Goal: Information Seeking & Learning: Learn about a topic

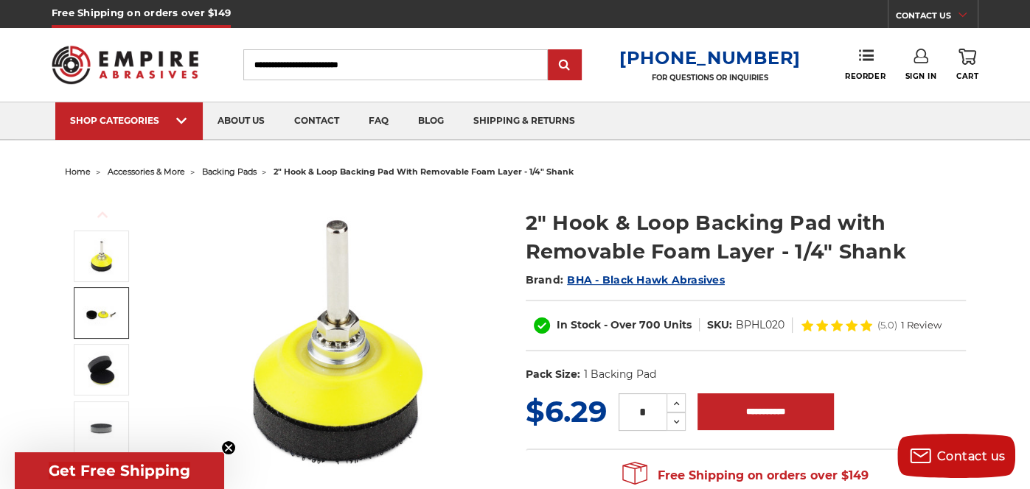
click at [105, 319] on img at bounding box center [101, 313] width 37 height 37
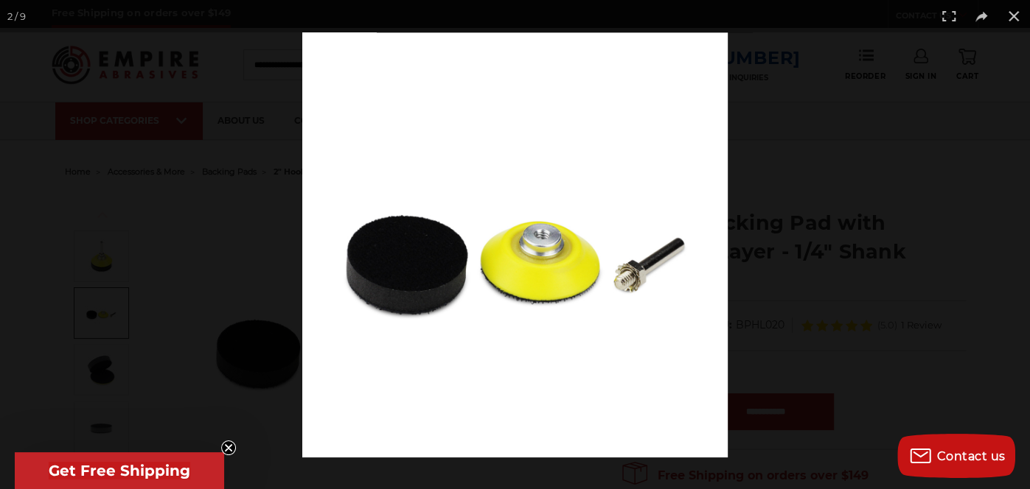
click at [1019, 20] on button at bounding box center [1013, 16] width 32 height 32
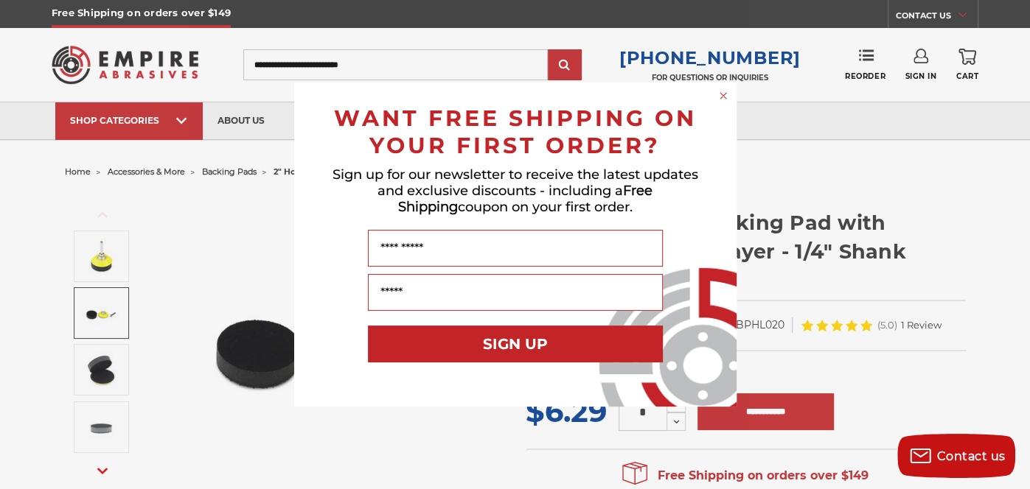
click at [722, 100] on circle "Close dialog" at bounding box center [723, 96] width 14 height 14
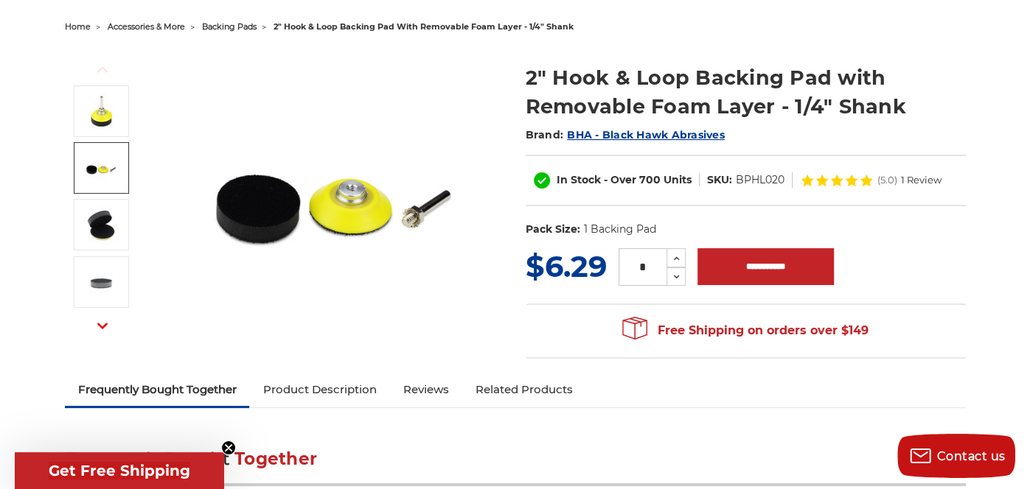
scroll to position [142, 0]
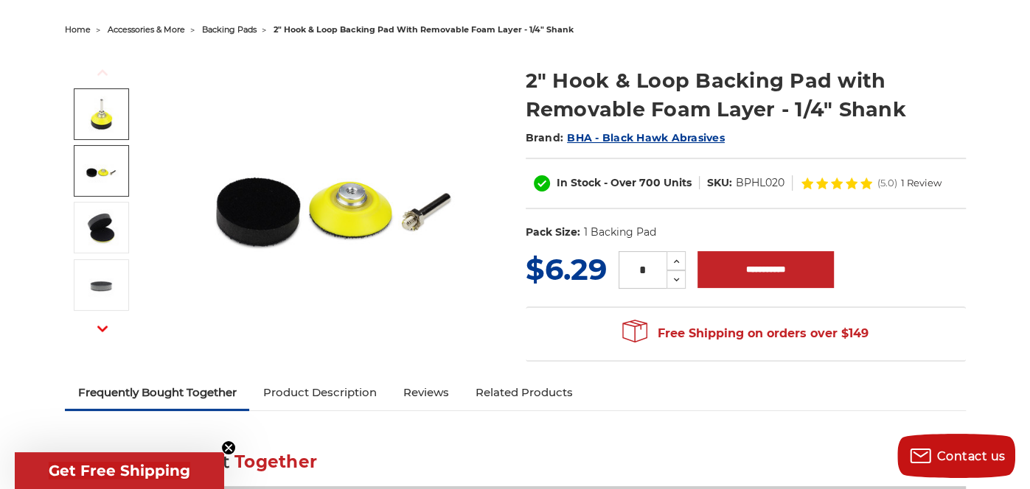
click at [100, 108] on img at bounding box center [101, 114] width 37 height 37
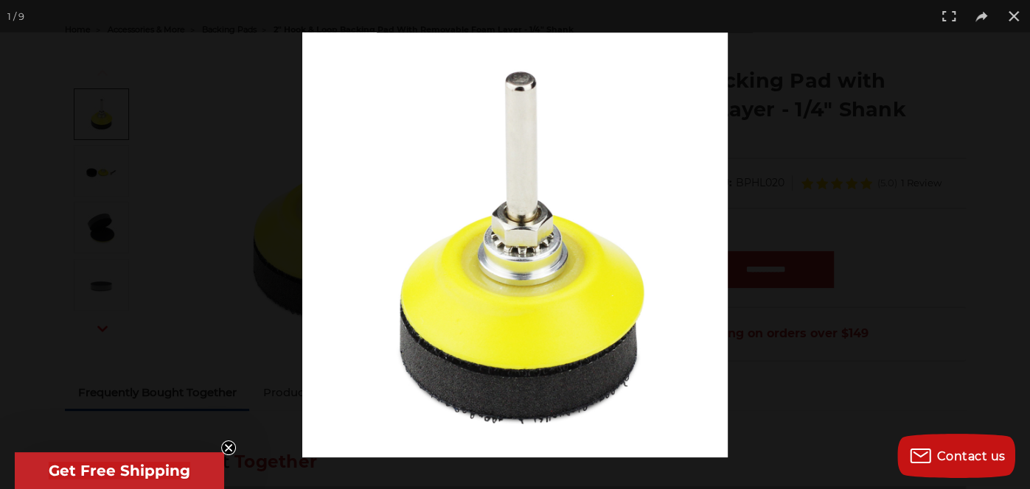
click at [228, 450] on icon "Close teaser" at bounding box center [229, 448] width 6 height 6
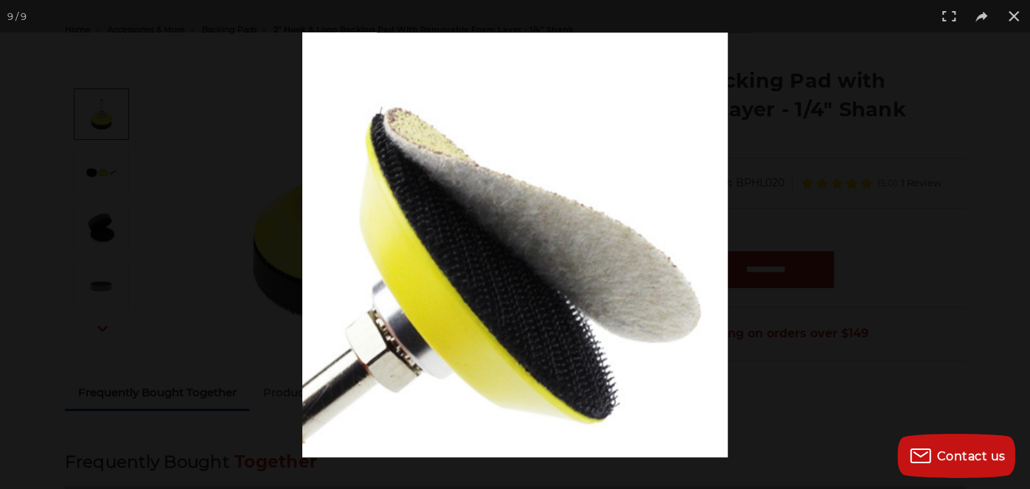
click at [1019, 18] on button at bounding box center [1013, 16] width 32 height 32
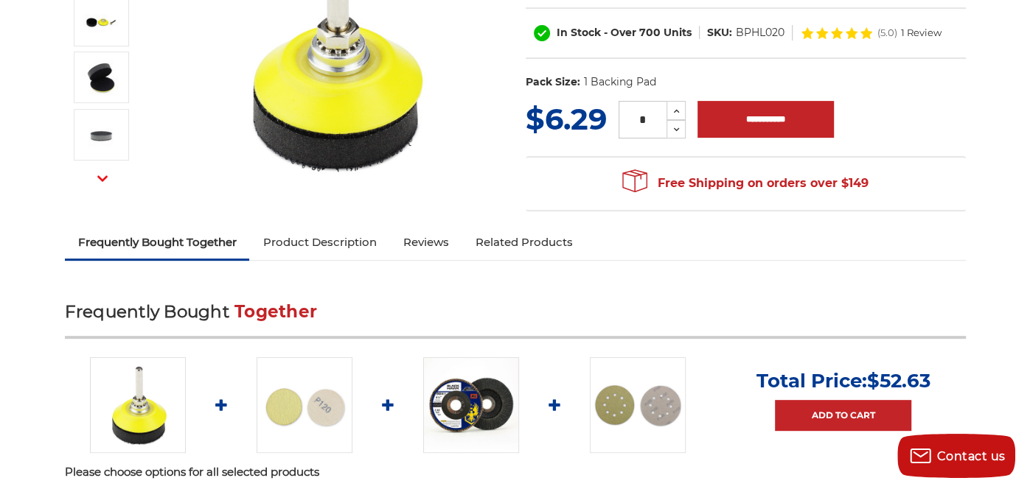
click at [340, 245] on link "Product Description" at bounding box center [319, 242] width 140 height 32
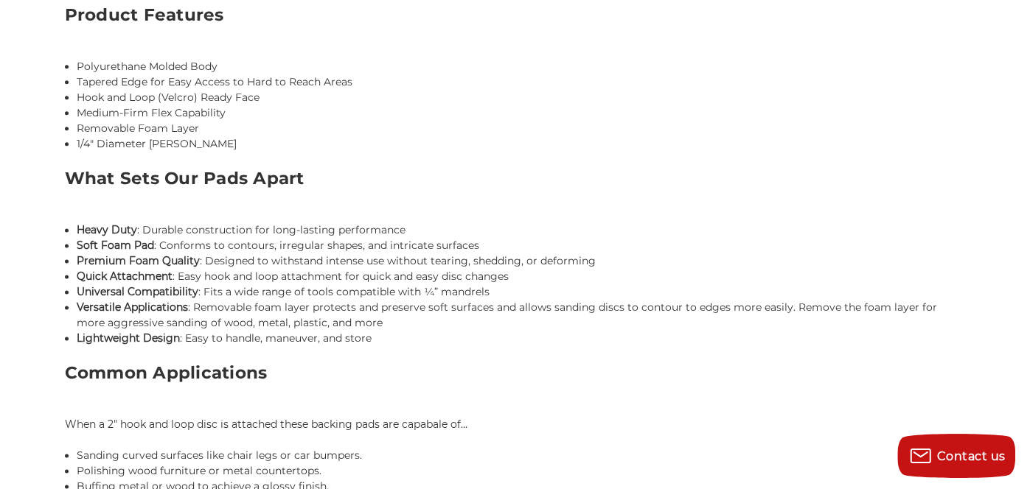
scroll to position [1201, 0]
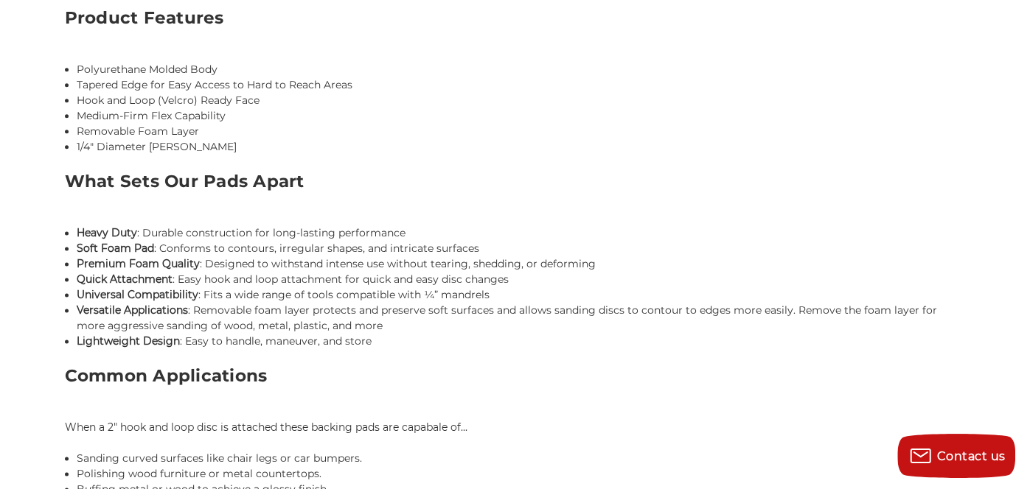
click at [897, 453] on div "Contact us" at bounding box center [956, 456] width 118 height 44
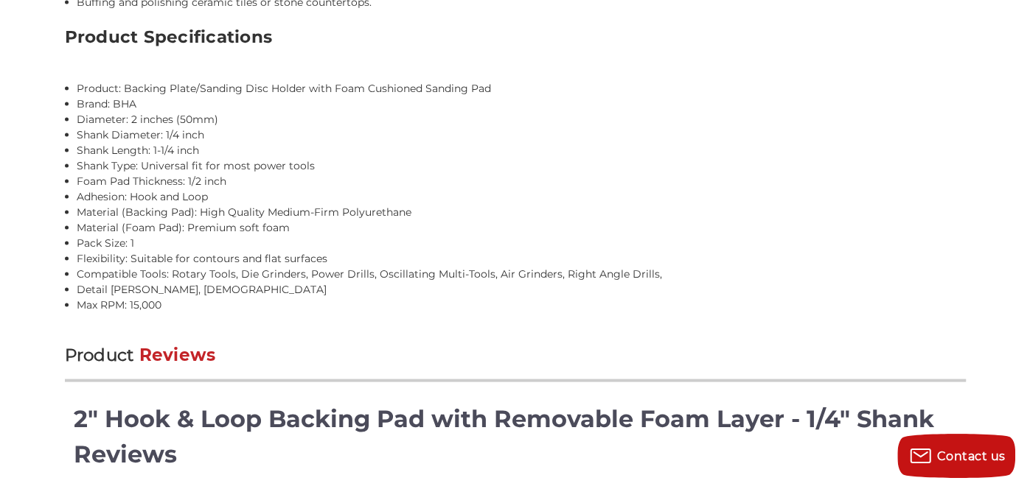
scroll to position [1908, 0]
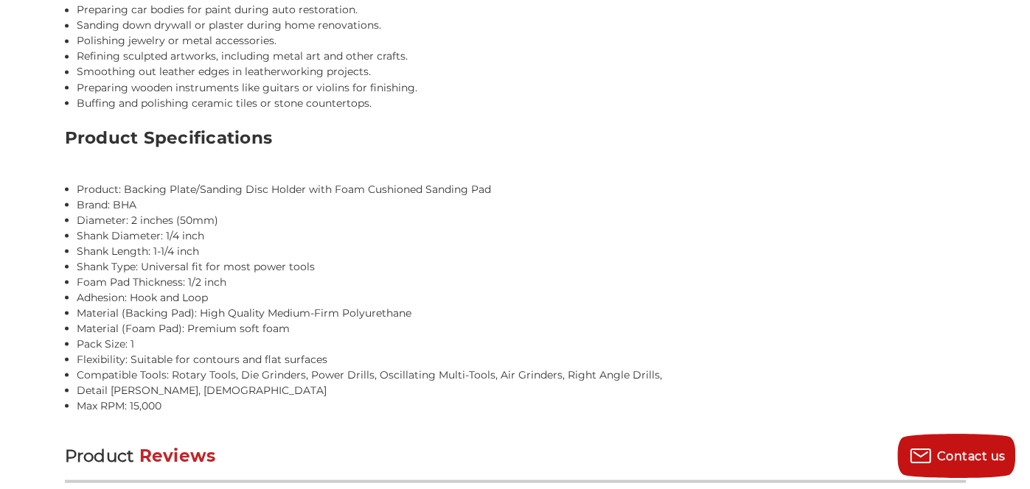
scroll to position [1793, 0]
